Goal: Task Accomplishment & Management: Manage account settings

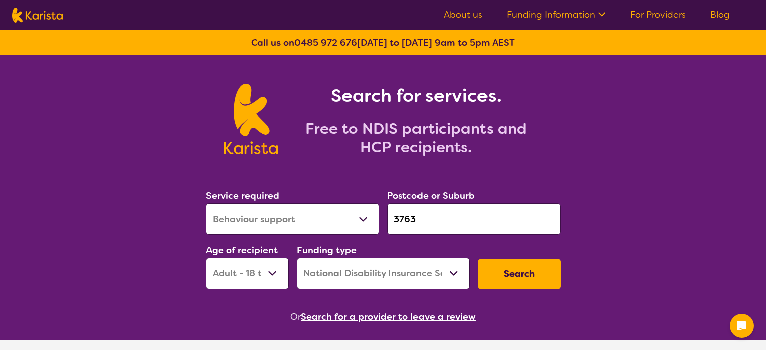
select select "Behaviour support"
select select "AD"
select select "NDIS"
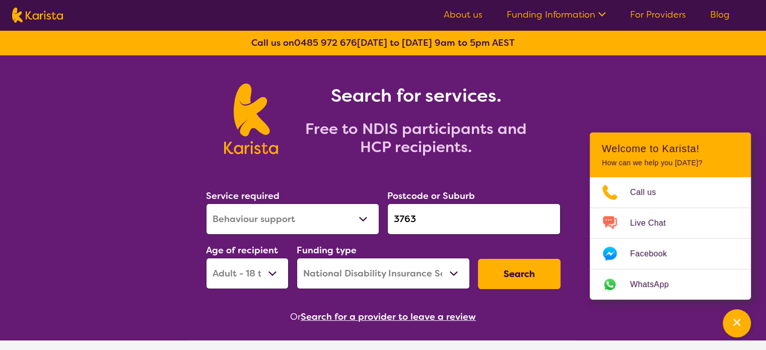
click at [672, 18] on link "For Providers" at bounding box center [658, 15] width 56 height 12
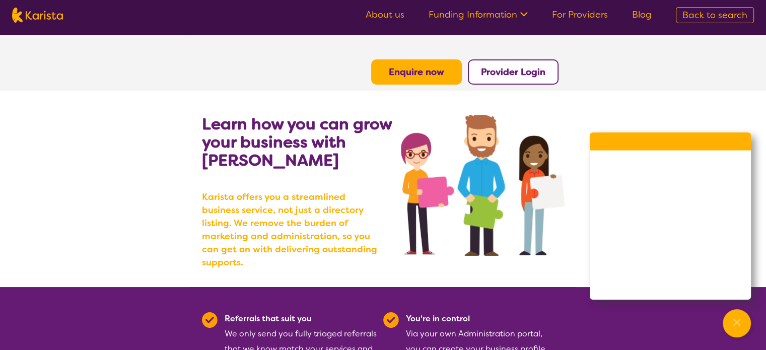
click at [522, 80] on button "Provider Login" at bounding box center [513, 71] width 91 height 25
click at [519, 72] on b "Provider Login" at bounding box center [513, 72] width 64 height 12
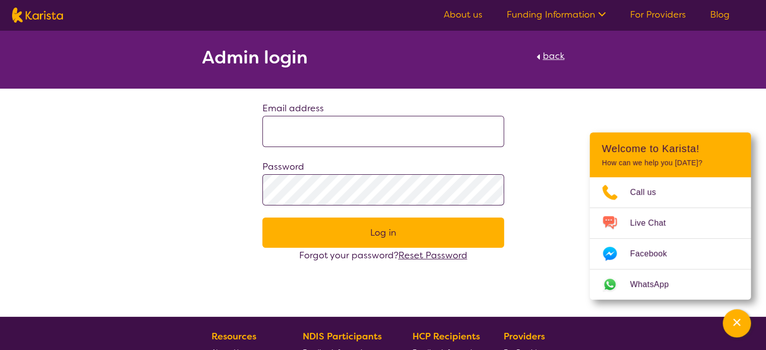
click at [250, 124] on div "Email address Password Log in Forgot your password? Reset Password" at bounding box center [383, 182] width 266 height 162
click at [275, 126] on input at bounding box center [383, 131] width 242 height 31
click at [395, 136] on input at bounding box center [383, 131] width 242 height 31
type input "*"
type input "**********"
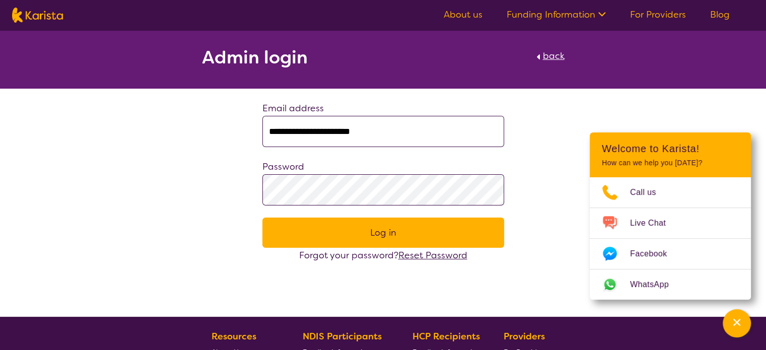
click at [217, 165] on div "**********" at bounding box center [383, 146] width 766 height 233
click at [333, 221] on button "Log in" at bounding box center [383, 233] width 242 height 30
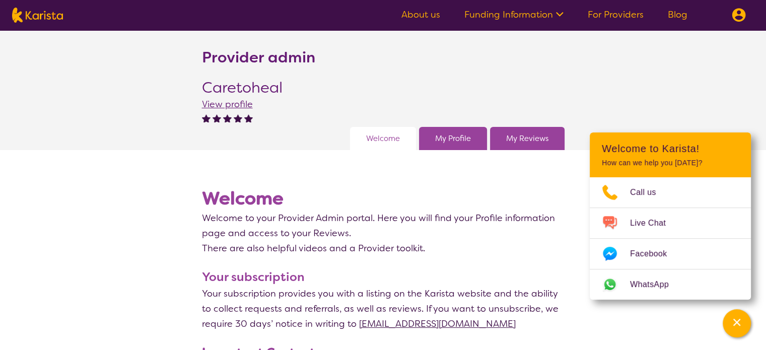
drag, startPoint x: 457, startPoint y: 217, endPoint x: 454, endPoint y: 104, distance: 112.8
click at [745, 8] on button at bounding box center [739, 15] width 30 height 30
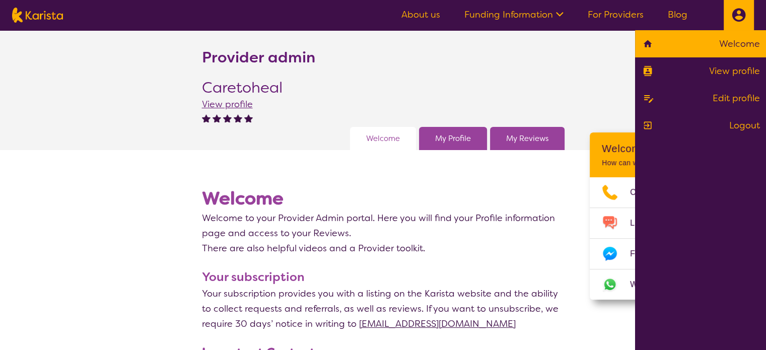
click at [592, 64] on section "Provider admin Caretoheal View profile Welcome My Profile My Reviews" at bounding box center [383, 90] width 766 height 120
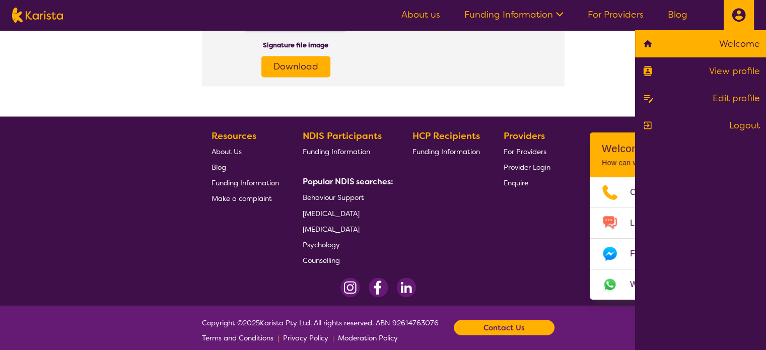
scroll to position [1714, 0]
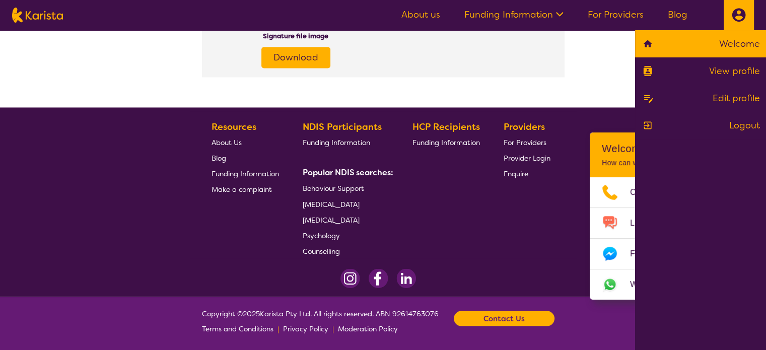
drag, startPoint x: 506, startPoint y: 85, endPoint x: 488, endPoint y: 374, distance: 289.6
click at [530, 157] on span "Provider Login" at bounding box center [527, 158] width 47 height 9
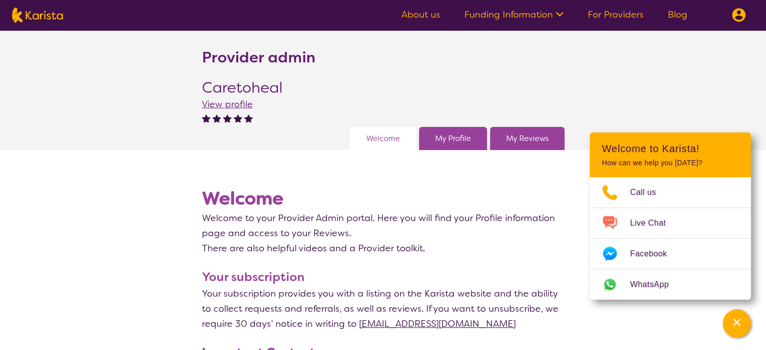
click at [522, 19] on link "Funding Information" at bounding box center [513, 15] width 99 height 12
click at [623, 22] on ul "About us Funding Information NDIS - National Disability Insurance Scheme HCP - …" at bounding box center [544, 15] width 310 height 16
click at [621, 10] on link "For Providers" at bounding box center [616, 15] width 56 height 12
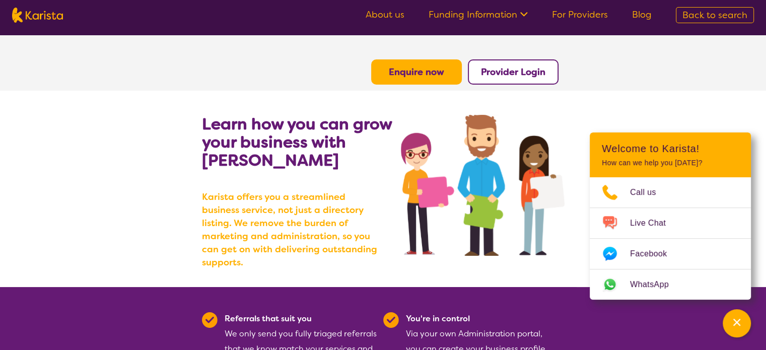
drag, startPoint x: 408, startPoint y: 186, endPoint x: 381, endPoint y: 58, distance: 131.2
click at [524, 11] on icon at bounding box center [522, 13] width 11 height 11
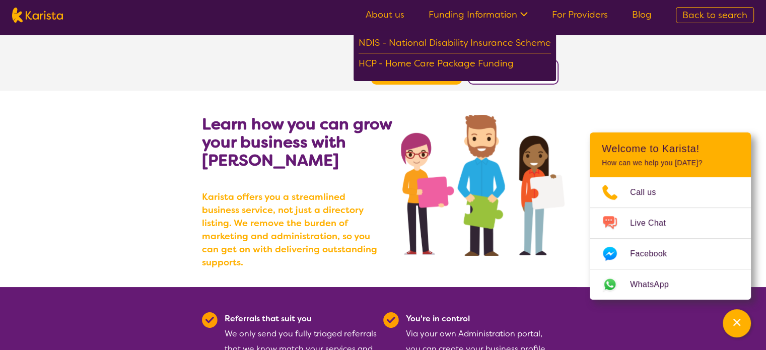
click at [524, 11] on icon at bounding box center [522, 13] width 11 height 11
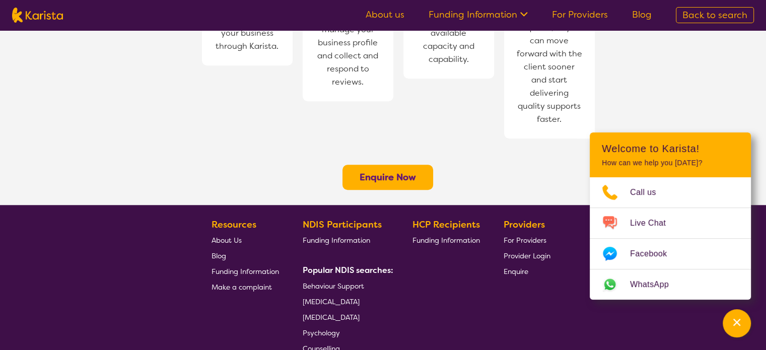
scroll to position [866, 0]
